Goal: Task Accomplishment & Management: Complete application form

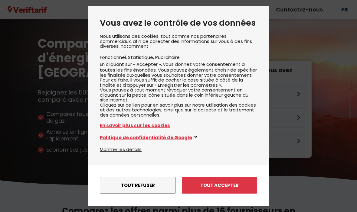
click at [202, 177] on button "Tout accepter" at bounding box center [219, 185] width 75 height 17
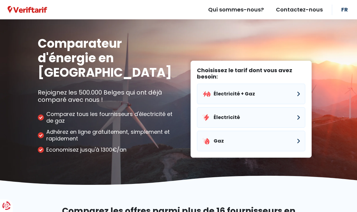
click at [244, 107] on button "Électricité" at bounding box center [251, 117] width 108 height 21
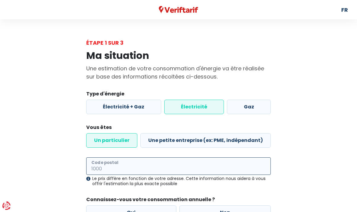
click at [140, 163] on input "Code postal" at bounding box center [178, 167] width 185 height 18
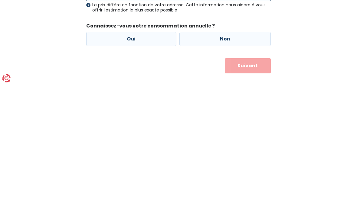
type input "4360"
click at [127, 160] on label "Oui" at bounding box center [131, 167] width 90 height 15
click at [127, 160] on input "Oui" at bounding box center [131, 167] width 90 height 15
radio input "true"
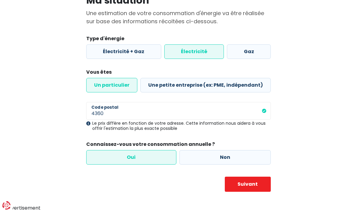
click at [131, 153] on label "Oui" at bounding box center [131, 158] width 90 height 15
click at [131, 153] on input "Oui" at bounding box center [131, 158] width 90 height 15
click at [133, 152] on label "Oui" at bounding box center [131, 158] width 90 height 15
click at [133, 152] on input "Oui" at bounding box center [131, 158] width 90 height 15
click at [239, 181] on button "Suivant" at bounding box center [248, 184] width 46 height 15
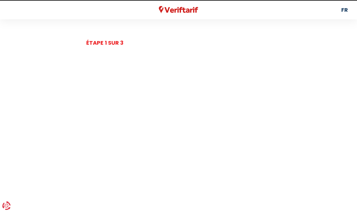
select select
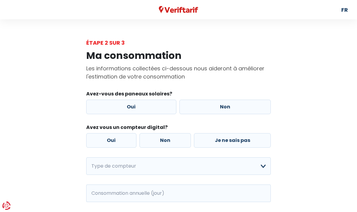
click at [224, 109] on label "Non" at bounding box center [225, 107] width 92 height 15
click at [224, 109] on input "Non" at bounding box center [225, 107] width 92 height 15
radio input "true"
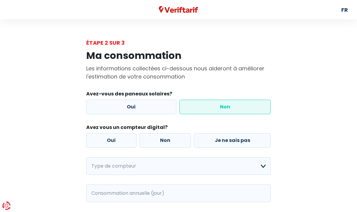
click at [163, 143] on label "Non" at bounding box center [165, 140] width 52 height 15
click at [163, 143] on input "Non" at bounding box center [165, 140] width 52 height 15
radio input "true"
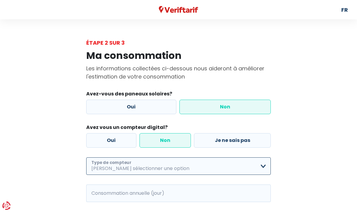
click at [170, 170] on select "Mono-horaire Bi-horaire Mono-horaire + exclusif nuit Bi-horaire + exclusif nuit…" at bounding box center [178, 167] width 185 height 18
select select "day_night_bi_hourly"
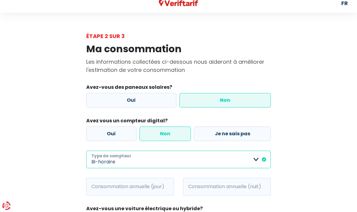
scroll to position [51, 0]
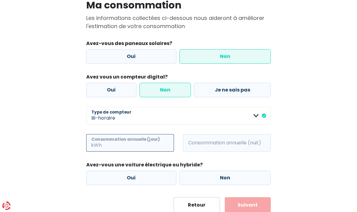
click at [126, 145] on input "Consommation annuelle (jour)" at bounding box center [138, 143] width 71 height 18
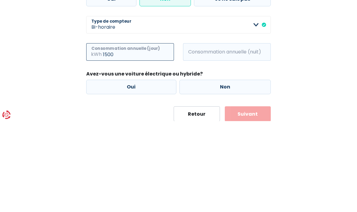
type input "1500"
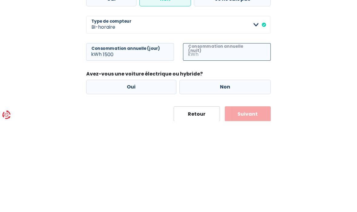
click at [213, 134] on input "Consommation annuelle (nuit)" at bounding box center [235, 143] width 71 height 18
type input "2000"
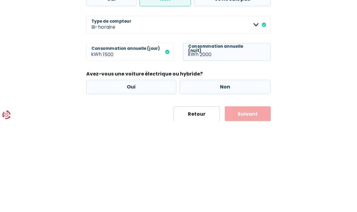
click at [209, 171] on label "Non" at bounding box center [225, 178] width 92 height 15
click at [209, 171] on input "Non" at bounding box center [225, 178] width 92 height 15
radio input "true"
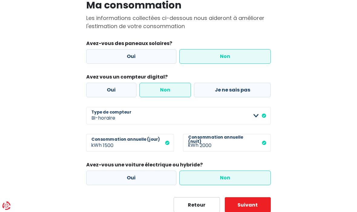
click at [240, 205] on button "Suivant" at bounding box center [248, 205] width 46 height 15
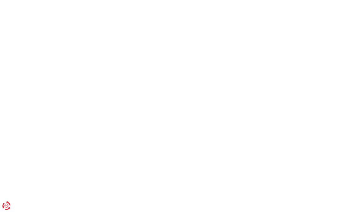
select select "day_night_bi_hourly"
